Goal: Find specific page/section: Find specific page/section

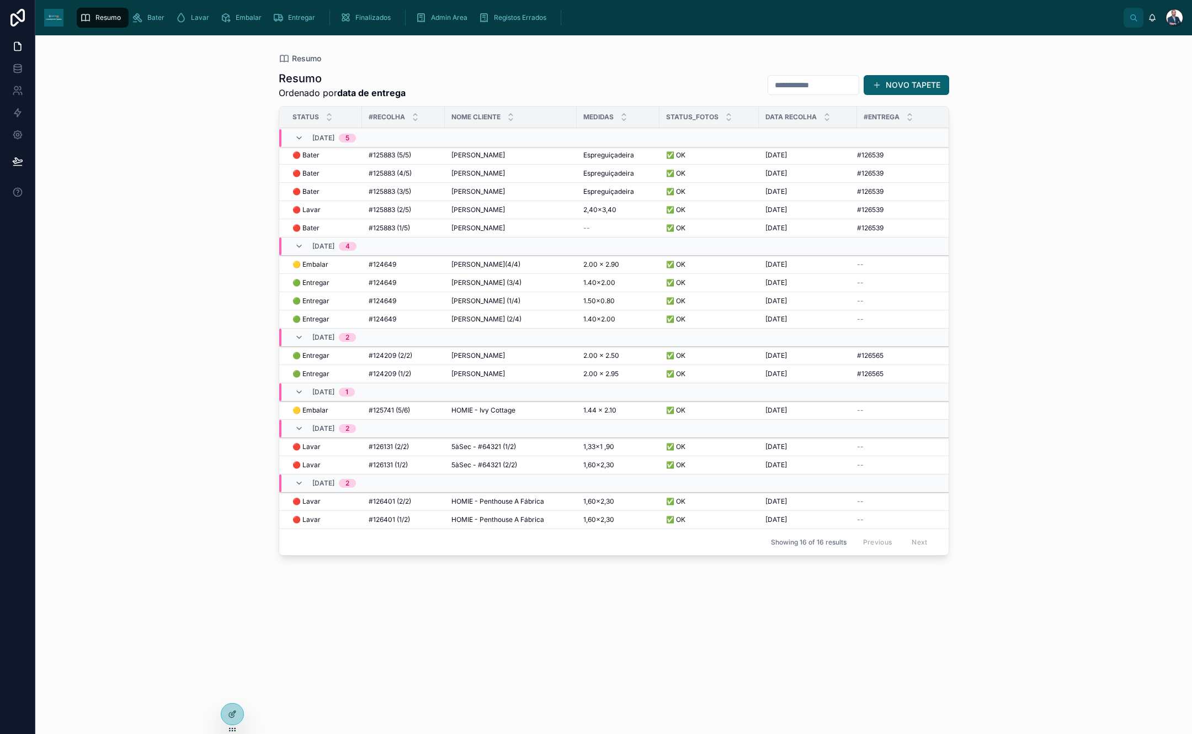
click at [156, 26] on link "Bater" at bounding box center [151, 18] width 44 height 20
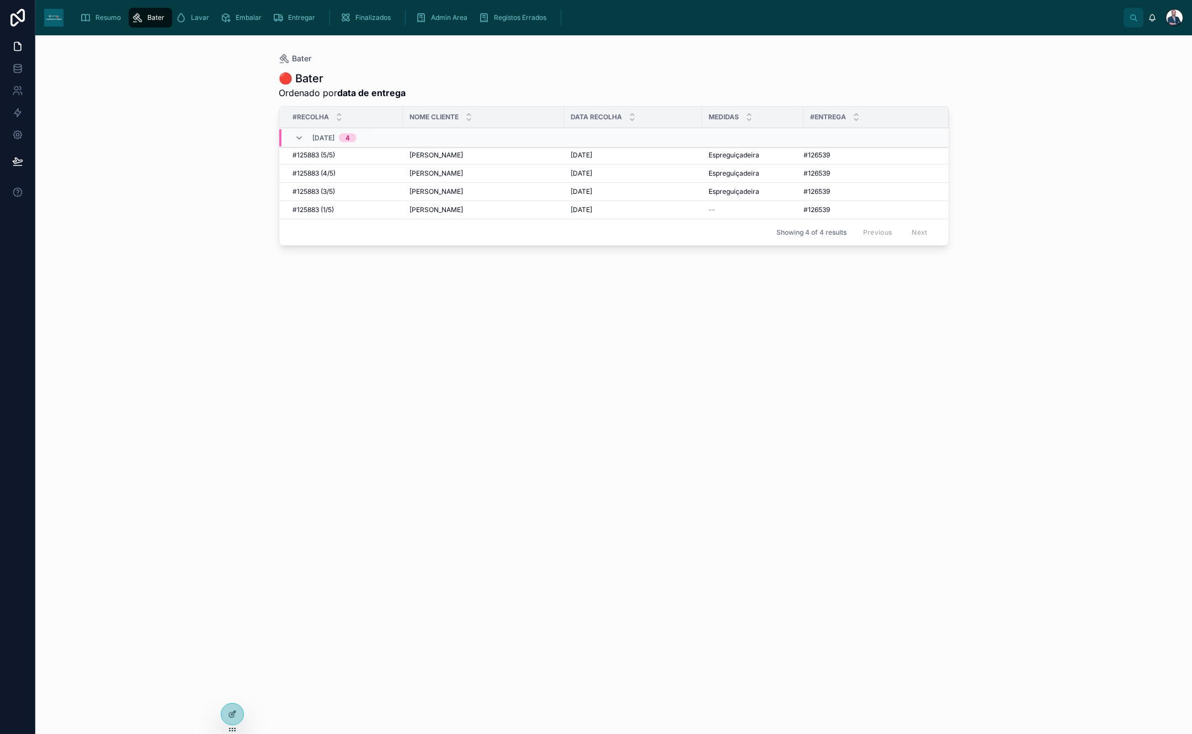
click at [129, 28] on div "Resumo Bater Lavar Embalar Entregar Finalizados Admin Area Registos Errados" at bounding box center [597, 18] width 1051 height 24
click at [108, 20] on span "Resumo" at bounding box center [107, 17] width 25 height 9
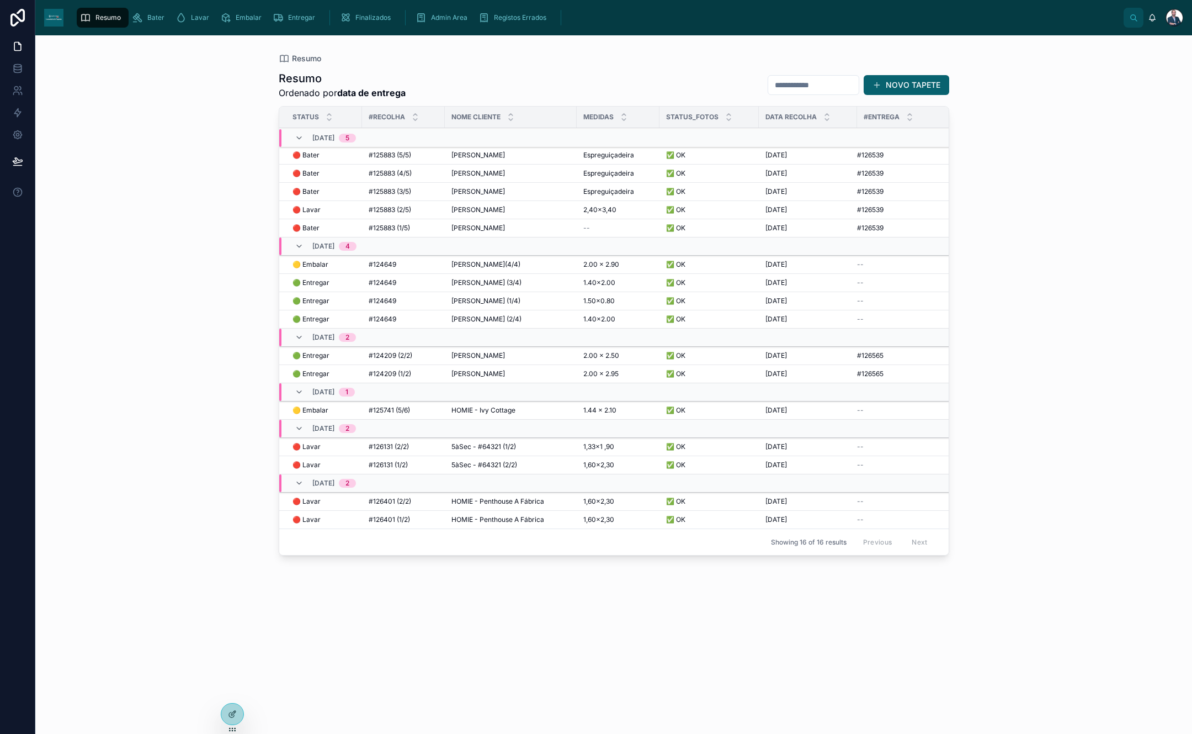
click at [596, 211] on span "2,40×3,40" at bounding box center [599, 209] width 33 height 9
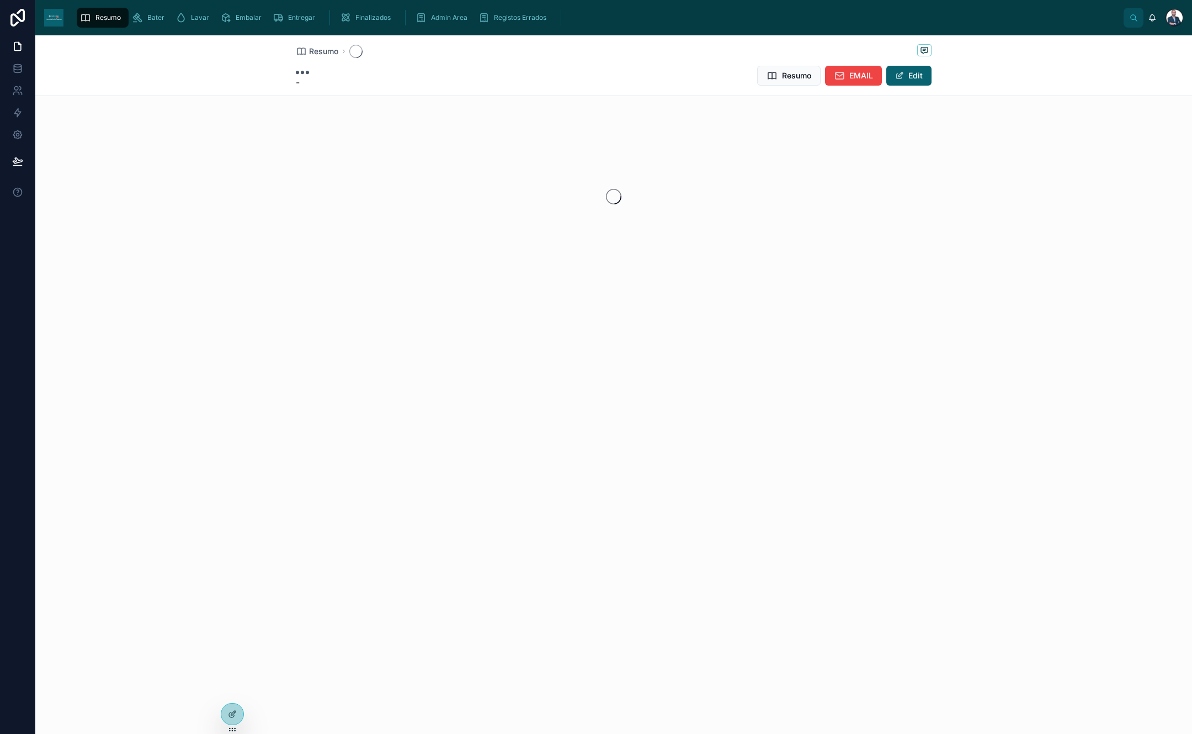
click at [596, 211] on div at bounding box center [613, 196] width 1157 height 174
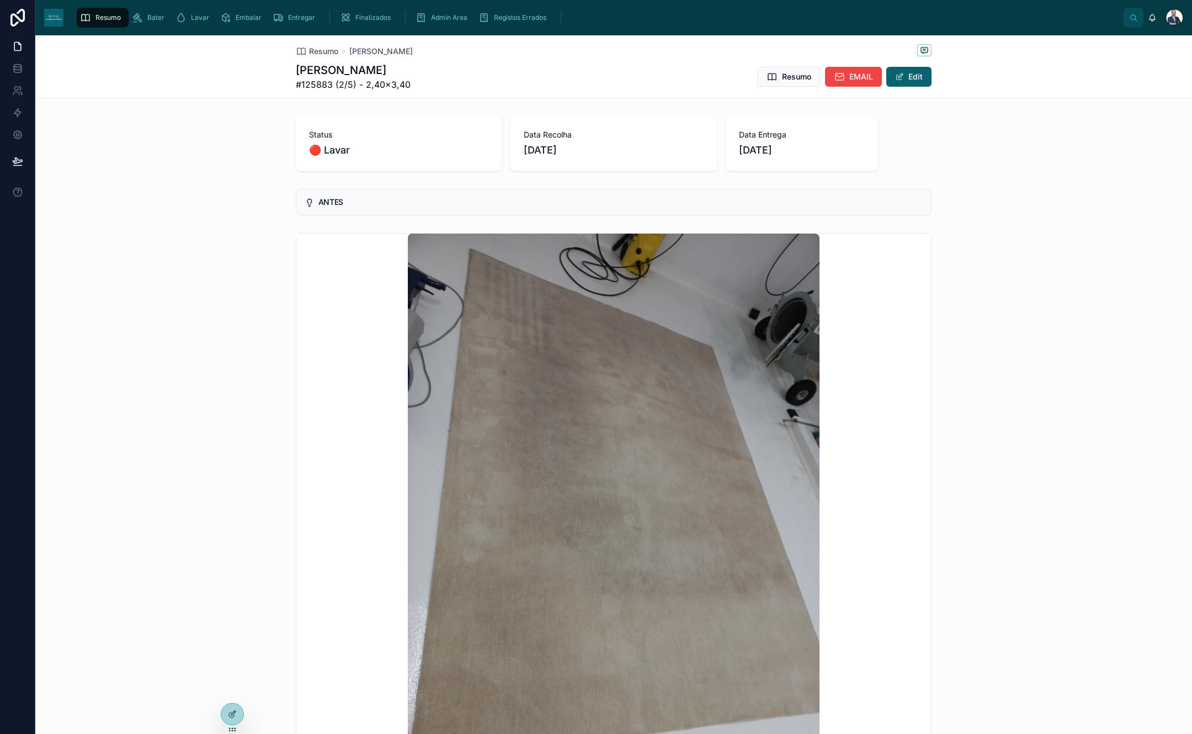
click at [91, 17] on div "Resumo" at bounding box center [102, 18] width 45 height 18
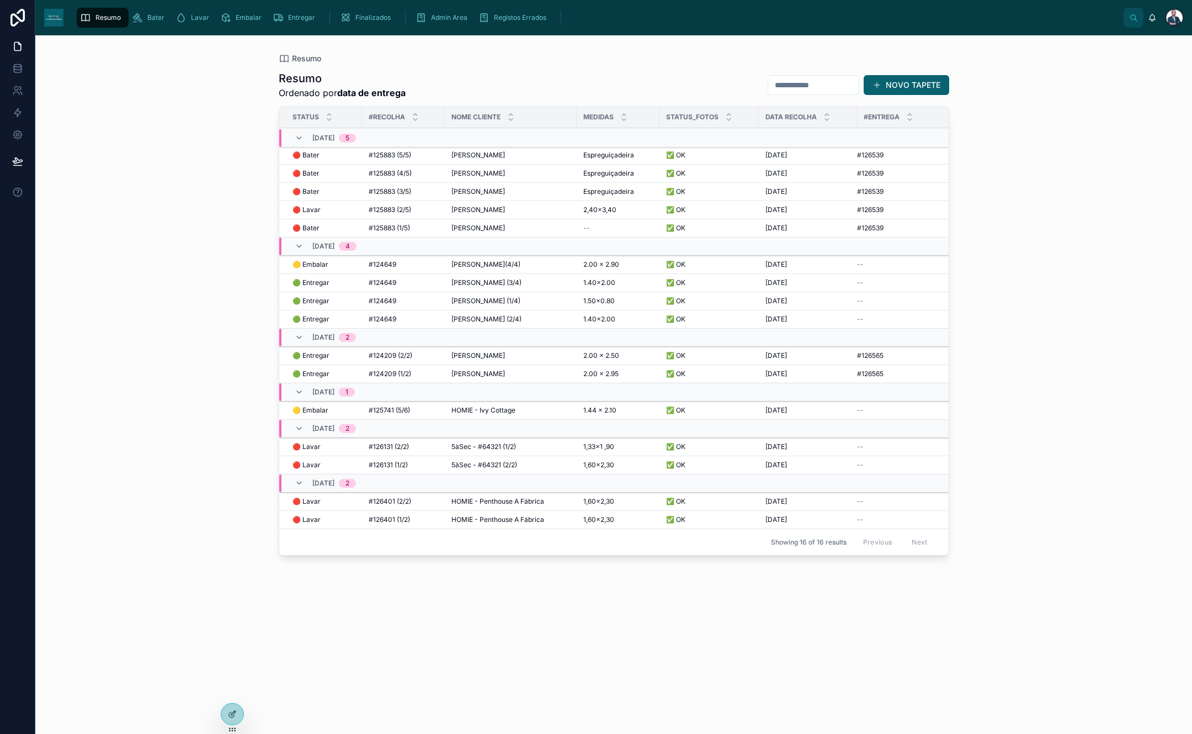
click at [475, 205] on span "[PERSON_NAME]" at bounding box center [478, 209] width 54 height 9
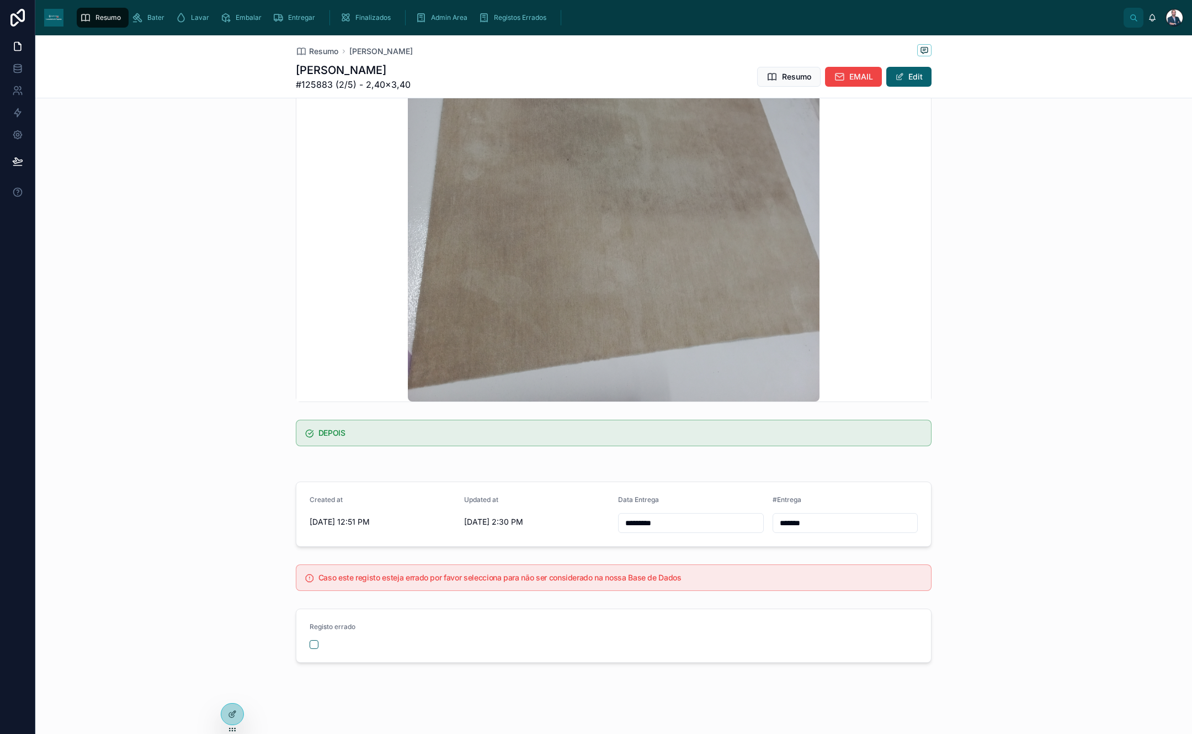
scroll to position [382, 0]
click at [127, 18] on link "Resumo" at bounding box center [103, 18] width 52 height 20
